Goal: Use online tool/utility: Utilize a website feature to perform a specific function

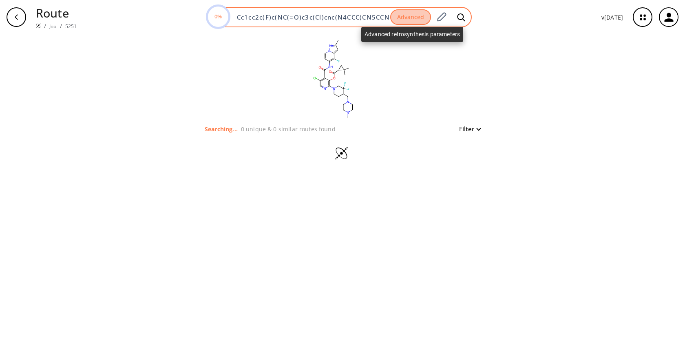
click at [409, 21] on button "Advanced" at bounding box center [410, 17] width 41 height 16
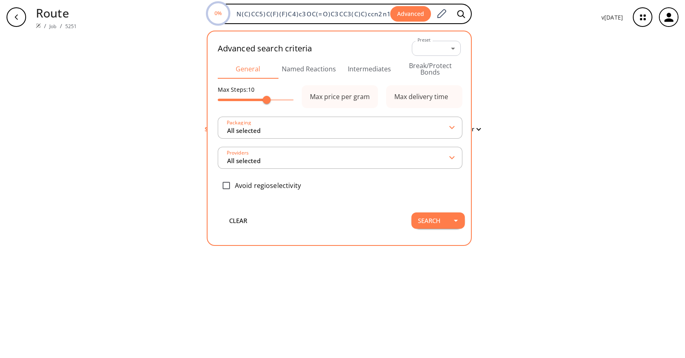
click at [354, 75] on button "Intermediates" at bounding box center [369, 69] width 61 height 20
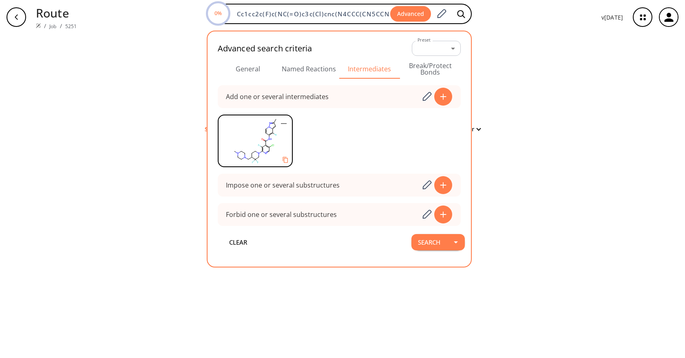
click at [546, 85] on div "clear Searching... 0 unique & 0 similar routes found Filter" at bounding box center [342, 196] width 685 height 324
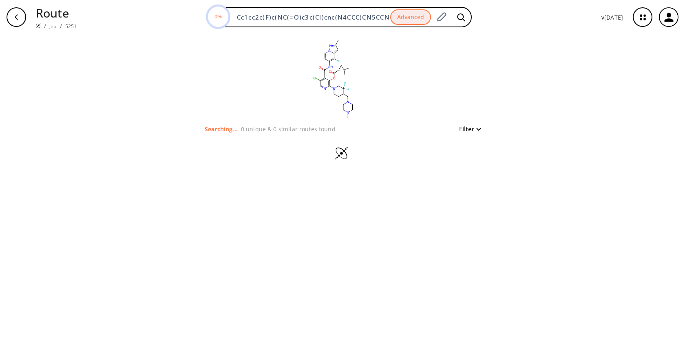
click at [546, 84] on div "clear Searching... 0 unique & 0 similar routes found Filter" at bounding box center [342, 196] width 685 height 324
